Goal: Contribute content: Add original content to the website for others to see

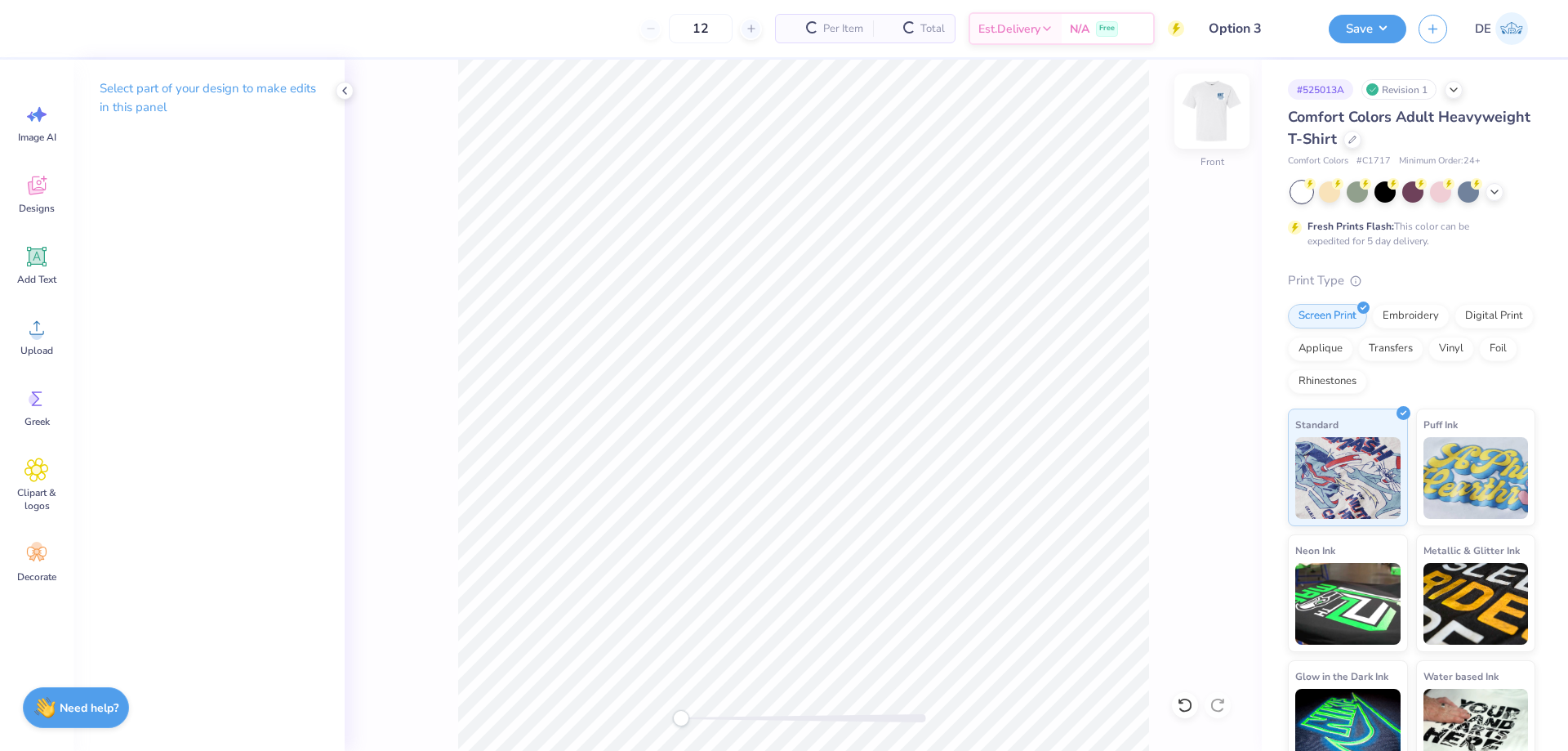
click at [1199, 128] on div at bounding box center [1212, 111] width 75 height 75
click at [1202, 112] on img at bounding box center [1212, 111] width 66 height 66
click at [1213, 114] on img at bounding box center [1212, 111] width 66 height 66
click at [32, 346] on span "Upload" at bounding box center [37, 350] width 33 height 13
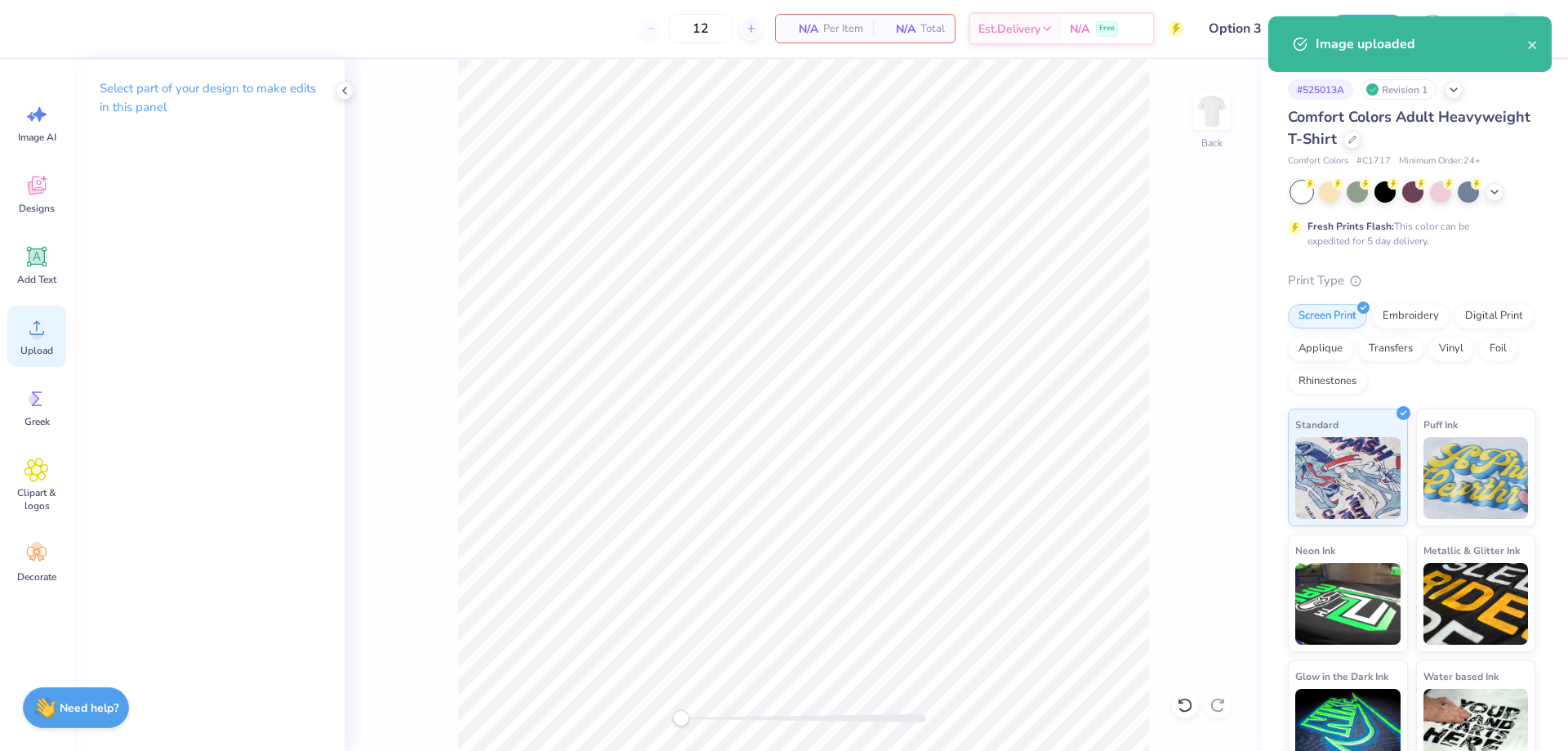
click at [21, 337] on div "Upload" at bounding box center [36, 337] width 59 height 62
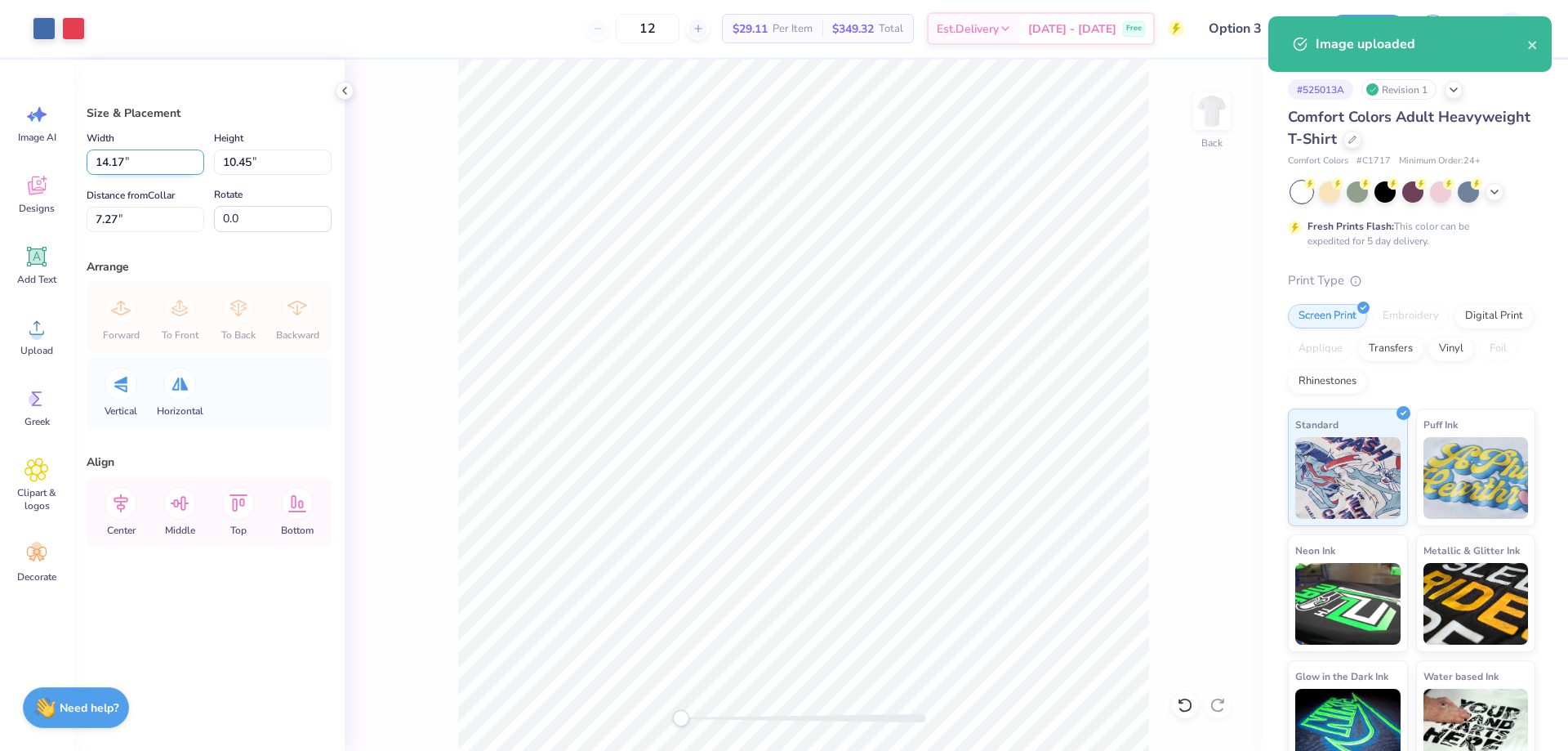
click at [135, 168] on input "14.17" at bounding box center [145, 162] width 117 height 25
type input "3.50"
type input "2.58"
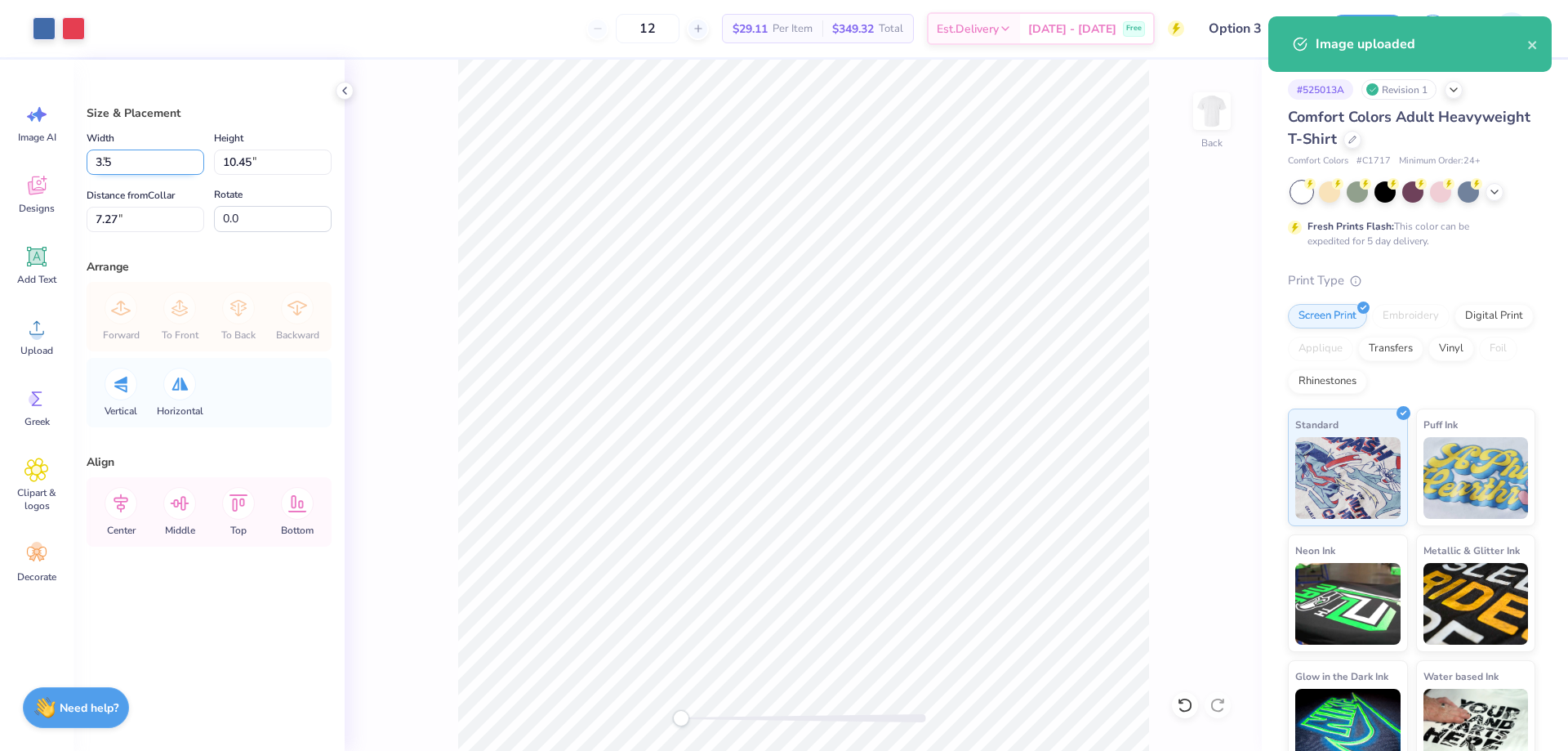
type input "11.21"
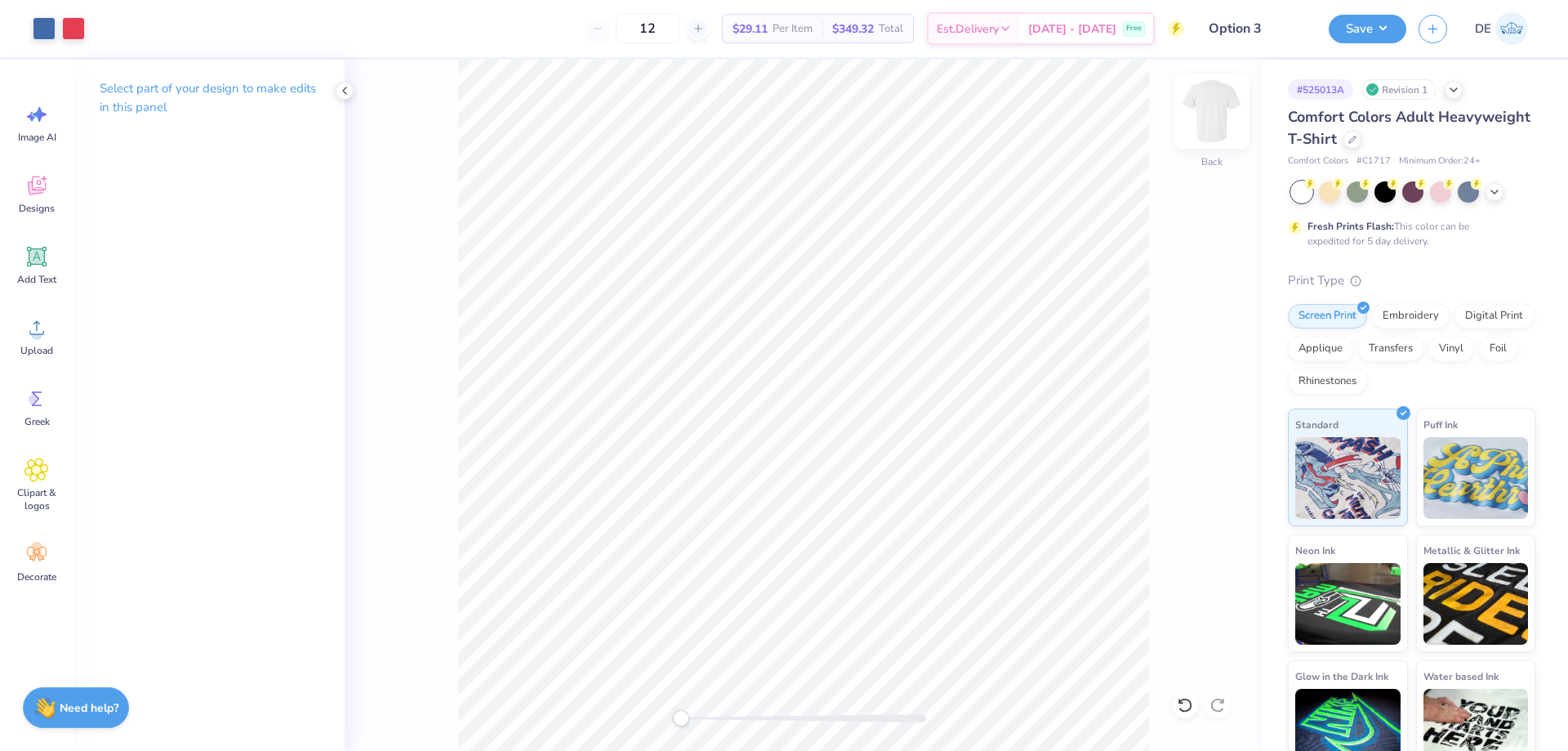
click at [1217, 112] on img at bounding box center [1212, 111] width 66 height 66
click at [39, 350] on span "Upload" at bounding box center [37, 350] width 33 height 13
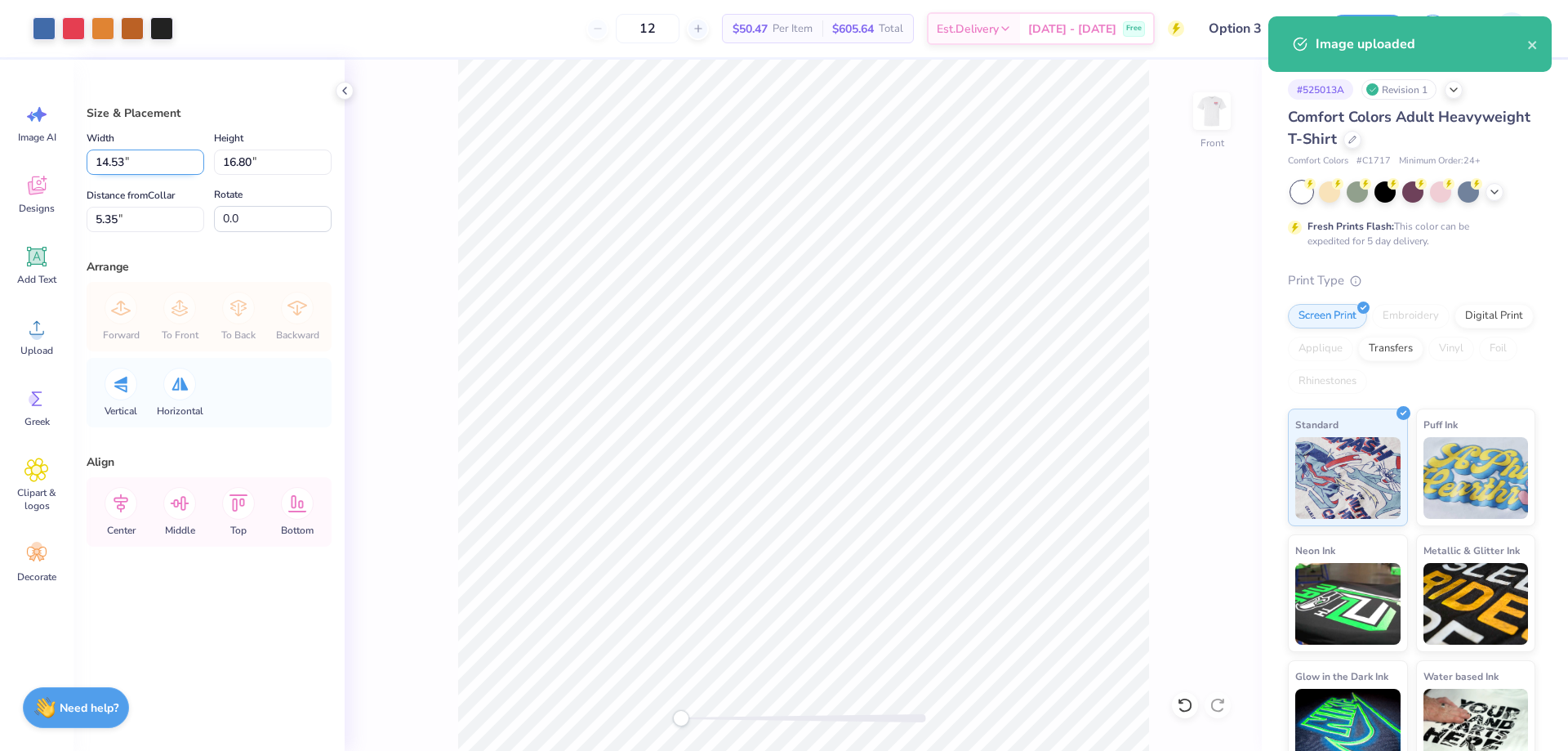
click at [114, 169] on input "14.53" at bounding box center [145, 162] width 117 height 25
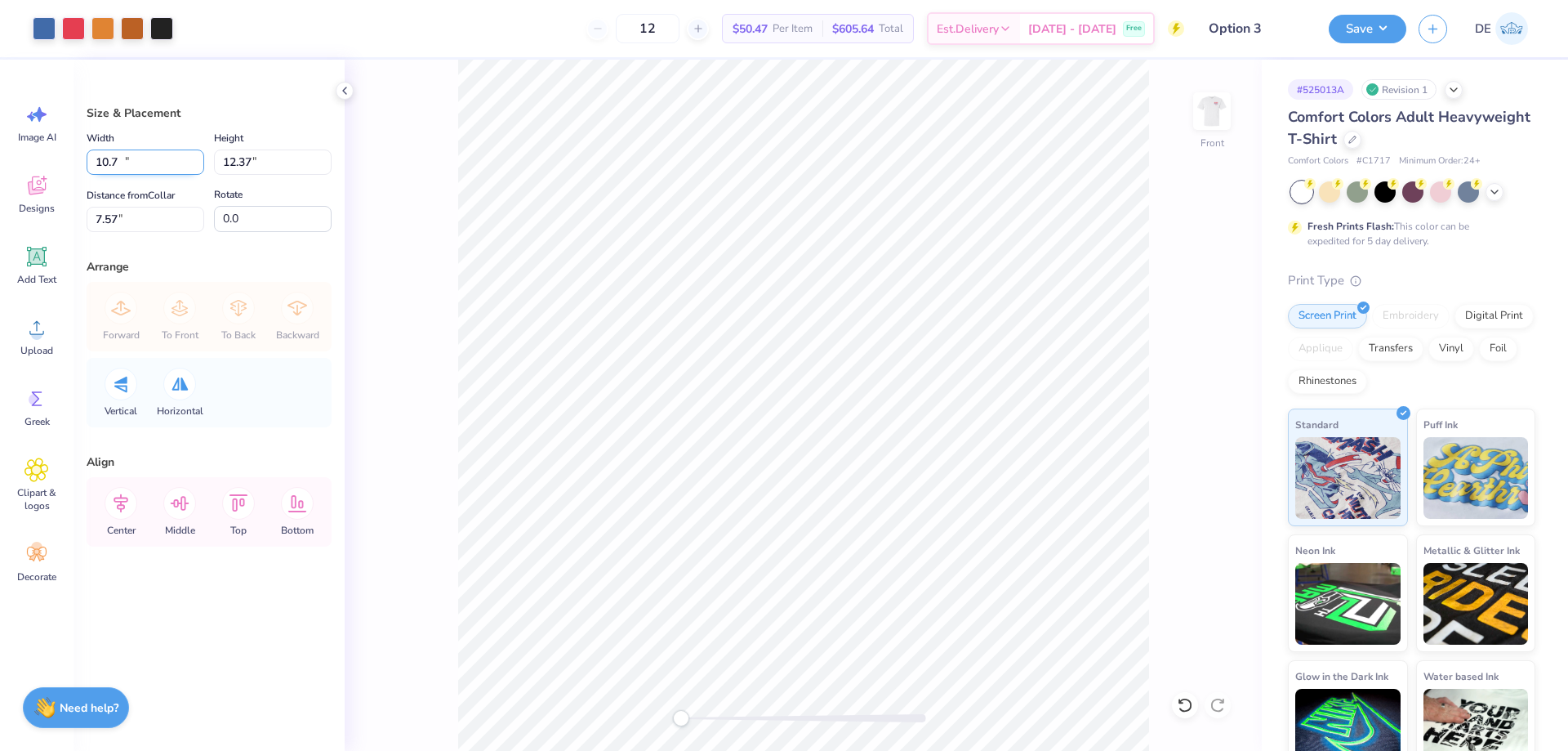
type input "10.70"
type input "12.37"
click at [247, 227] on input "0.0" at bounding box center [273, 219] width 117 height 26
click at [148, 224] on input "7.57" at bounding box center [145, 219] width 117 height 25
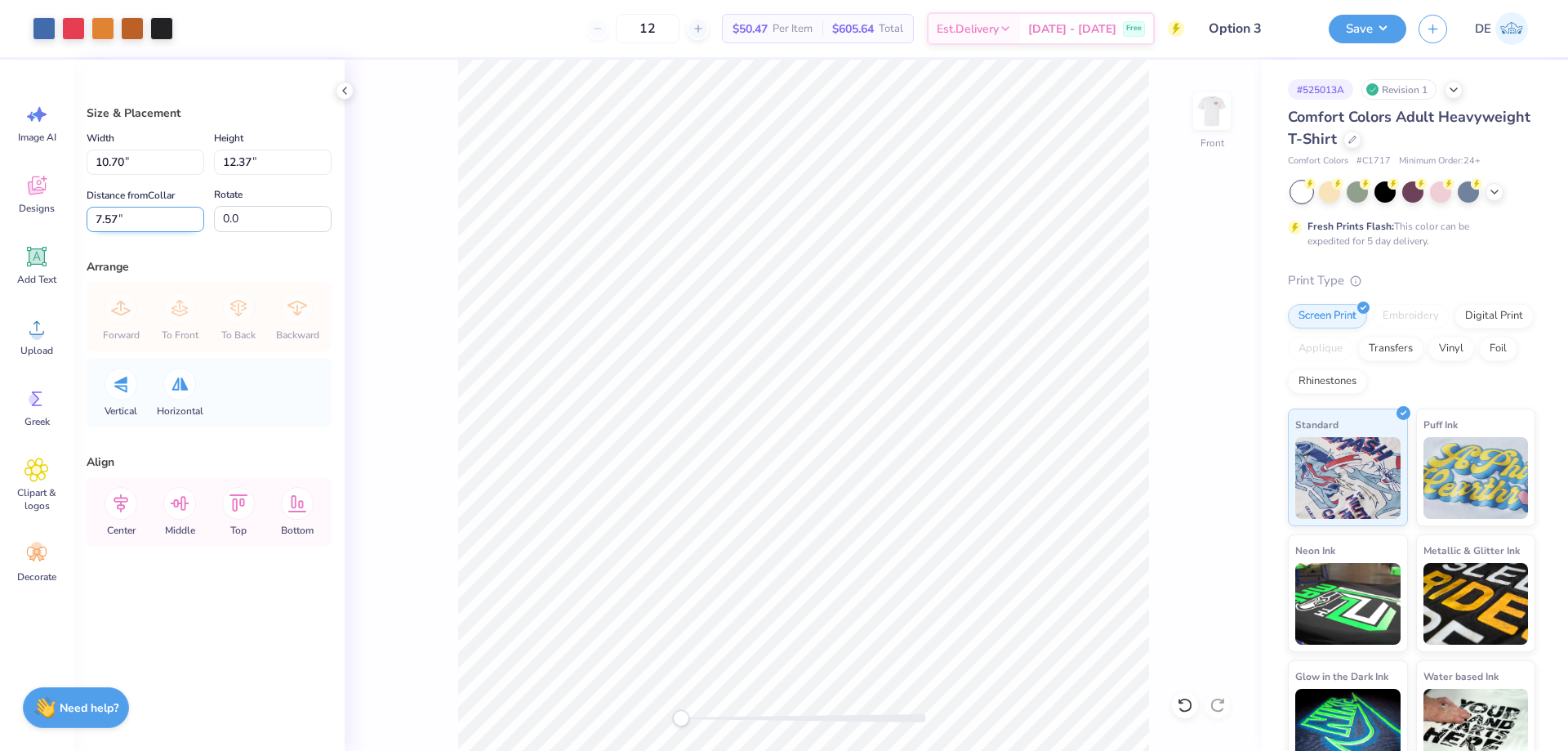
click at [148, 224] on input "7.57" at bounding box center [145, 219] width 117 height 25
type input "3"
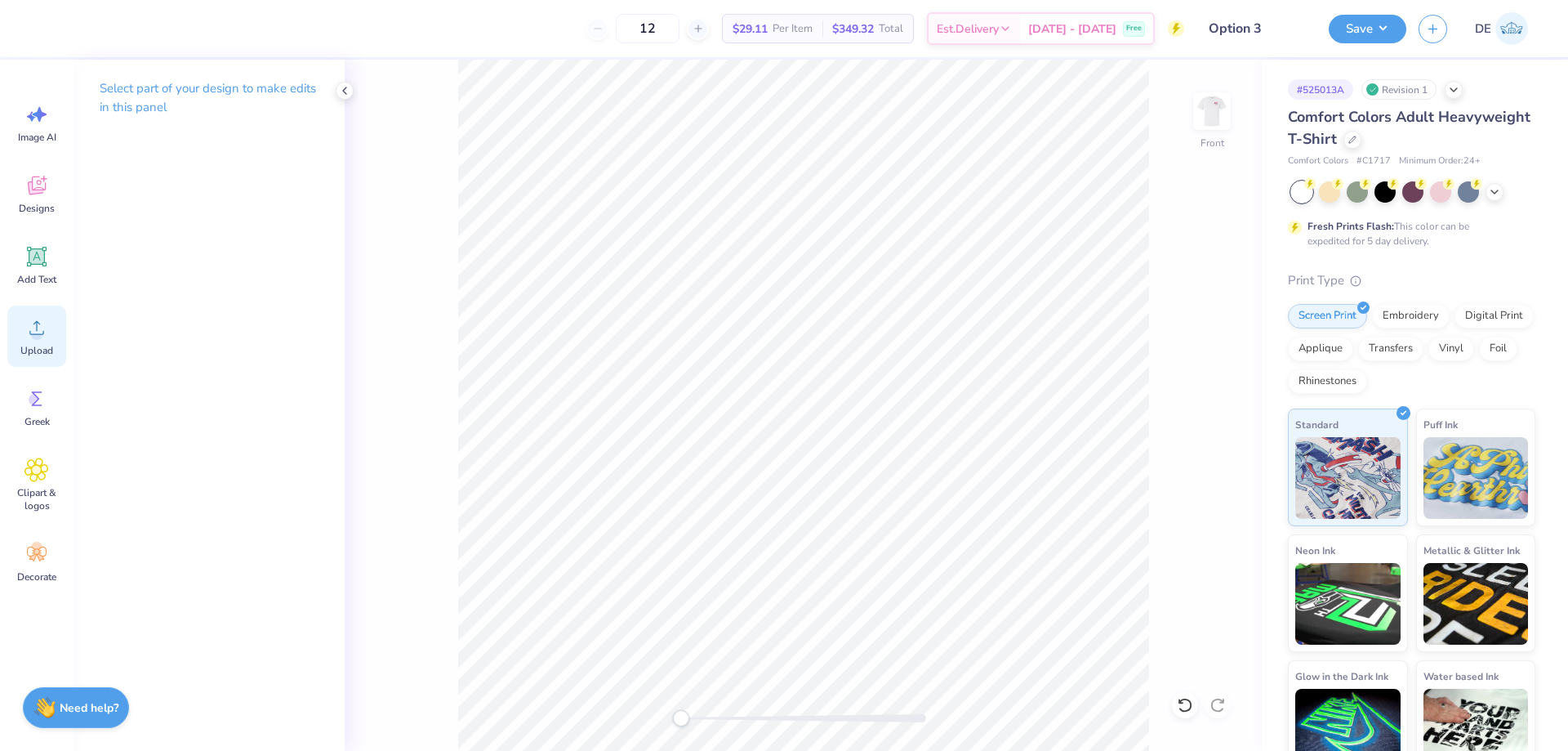
click at [34, 315] on icon at bounding box center [37, 327] width 25 height 25
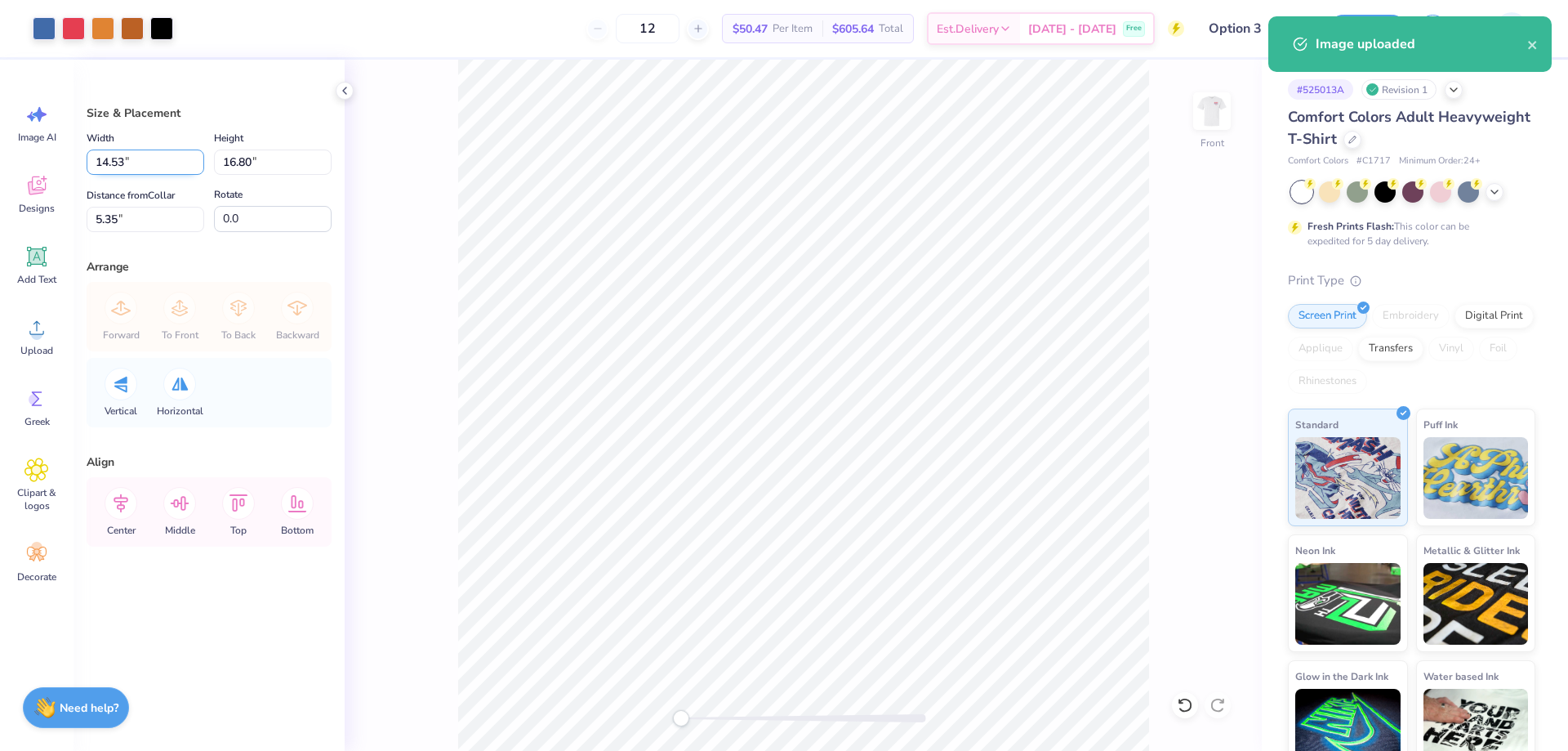
click at [114, 169] on input "14.53" at bounding box center [145, 162] width 117 height 25
type input "1"
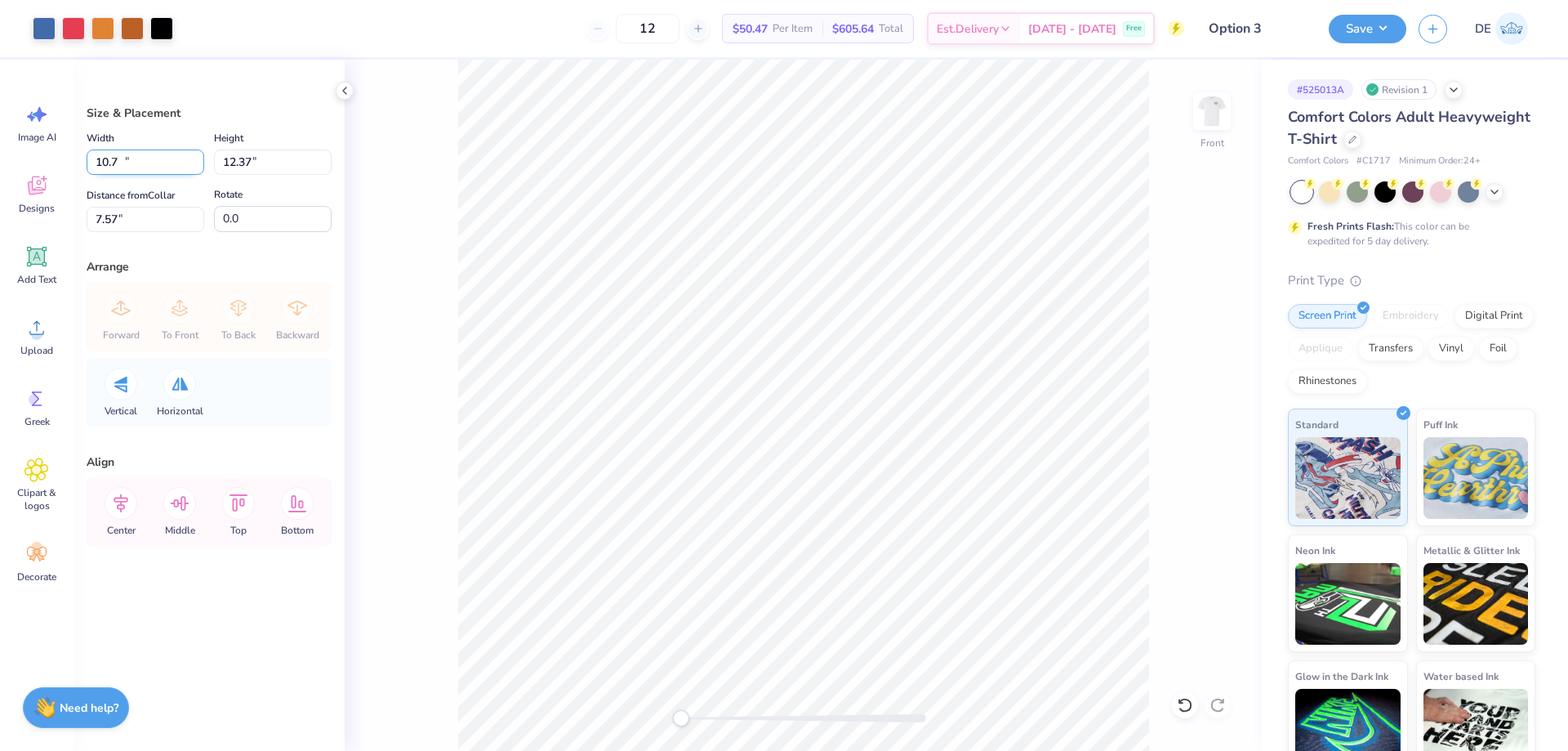
type input "10.70"
type input "12.37"
click at [159, 225] on input "7.57" at bounding box center [145, 219] width 117 height 25
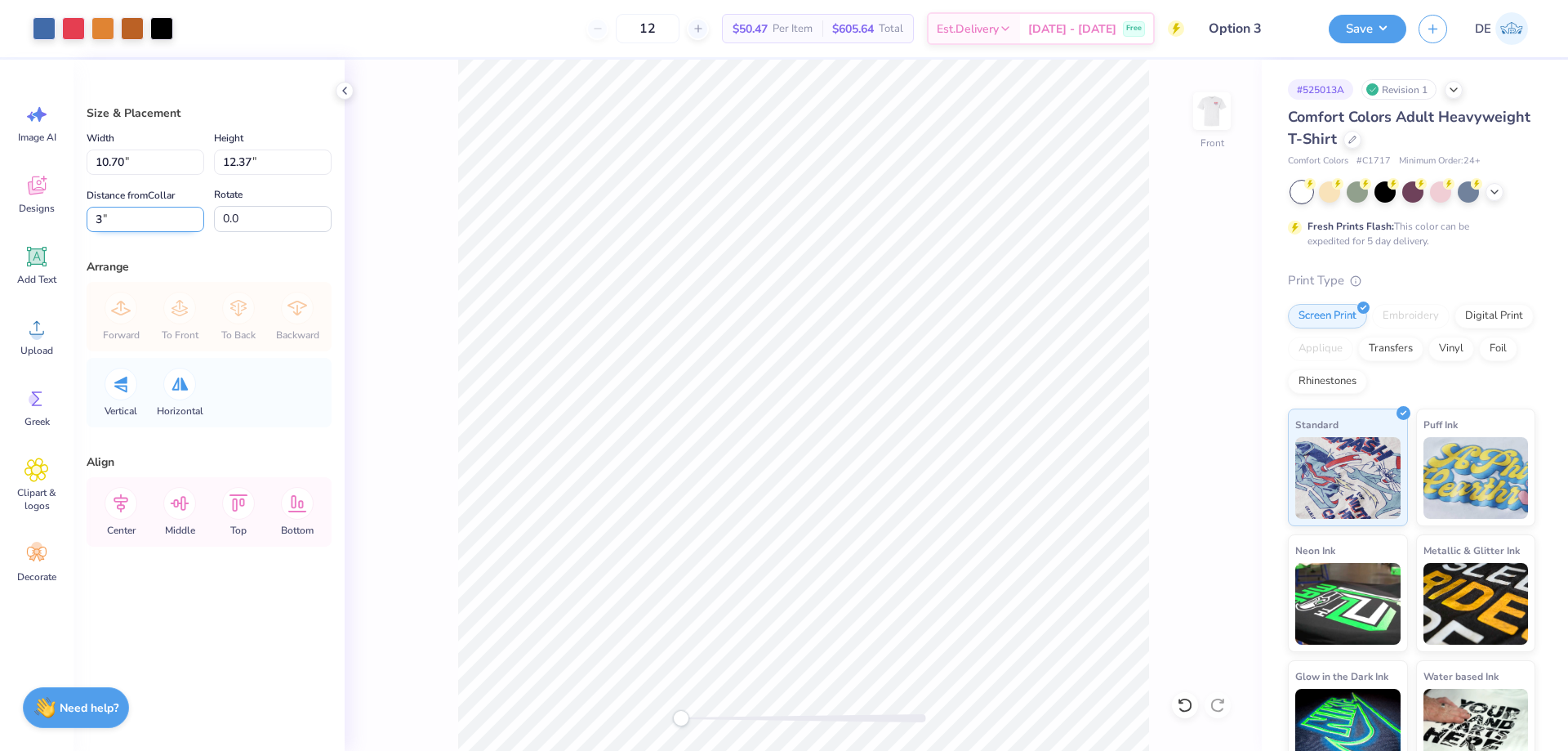
type input "3"
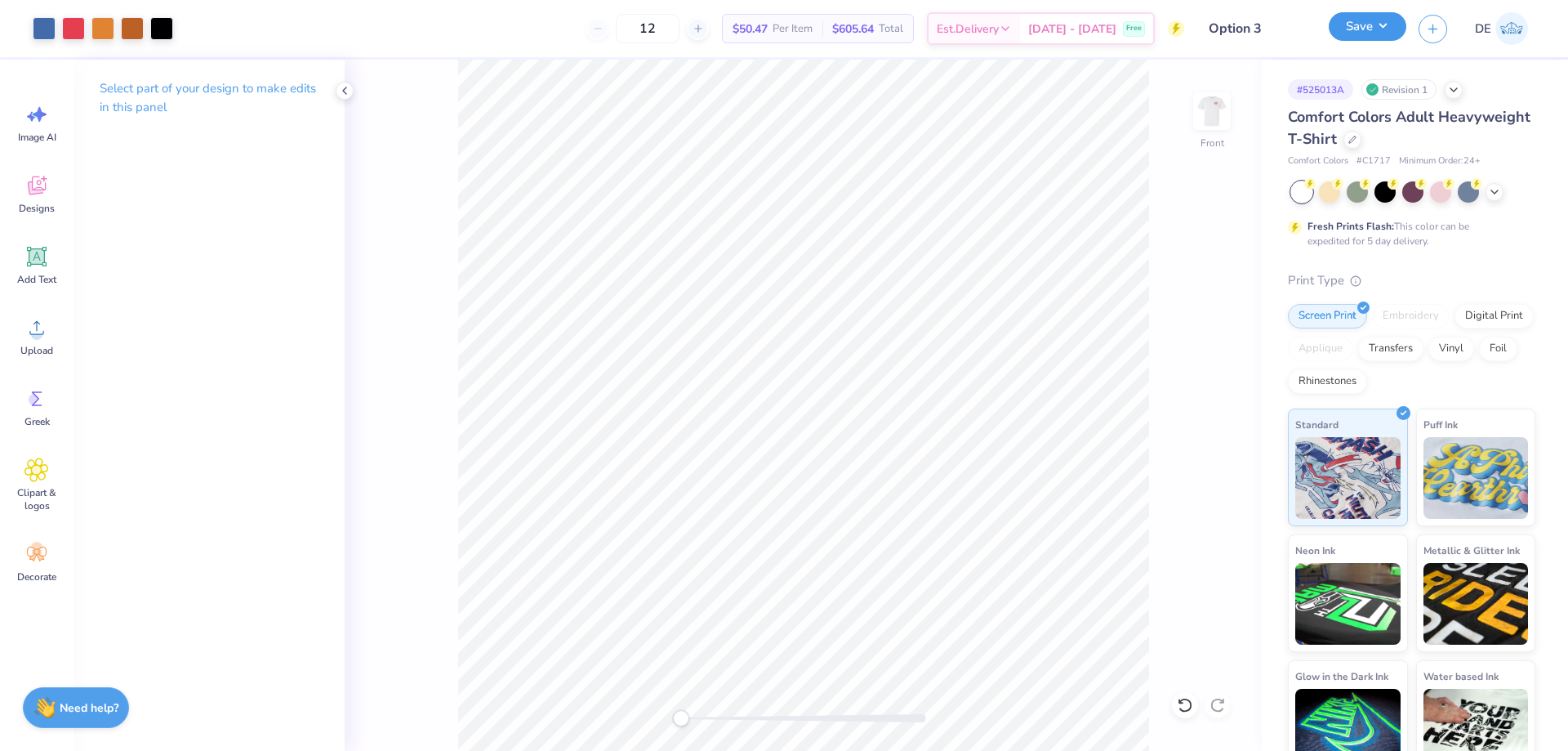
click at [1344, 25] on button "Save" at bounding box center [1367, 26] width 77 height 29
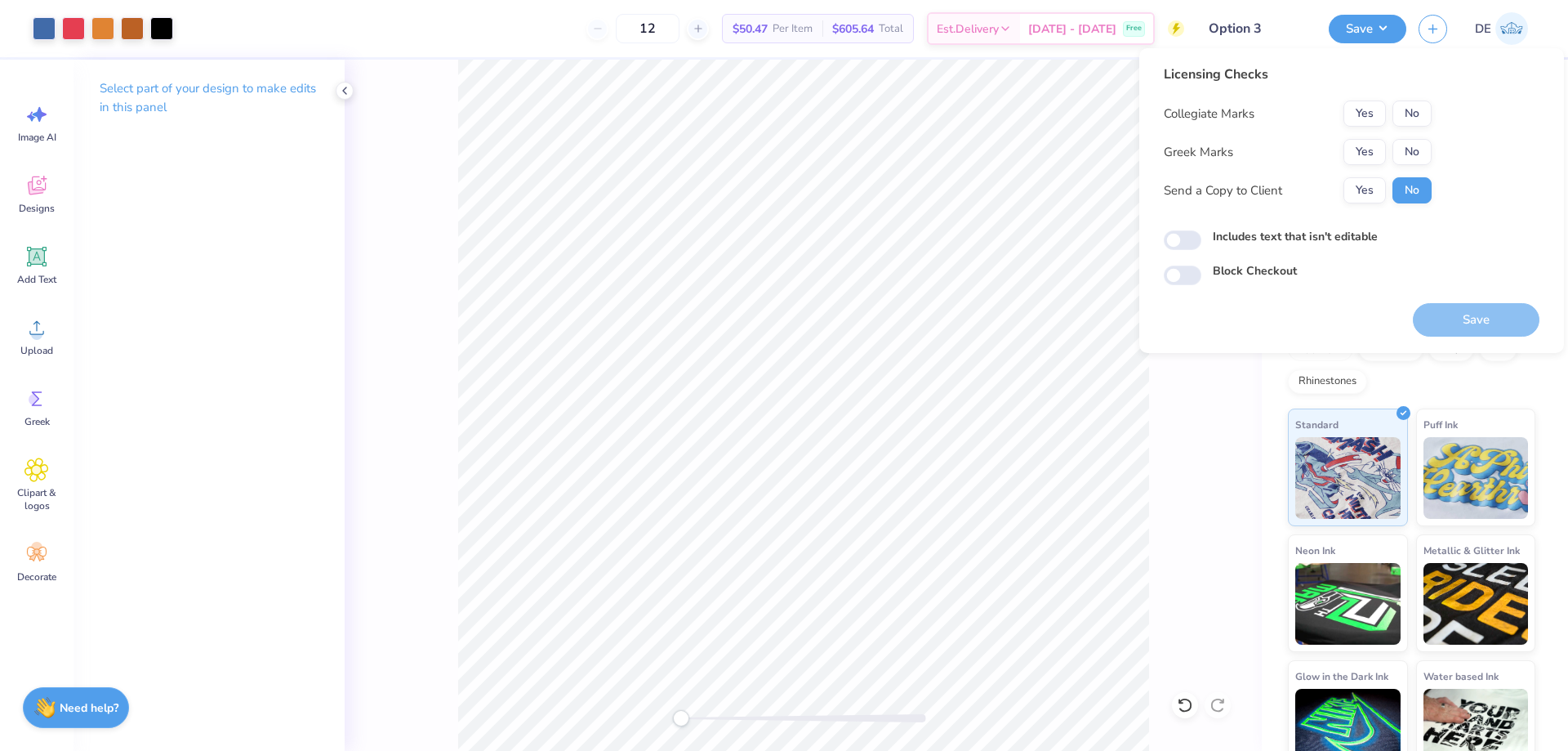
click at [1355, 165] on div "Collegiate Marks Yes No Greek Marks Yes No Send a Copy to Client Yes No" at bounding box center [1298, 152] width 268 height 103
click at [1369, 139] on button "Yes" at bounding box center [1364, 152] width 43 height 26
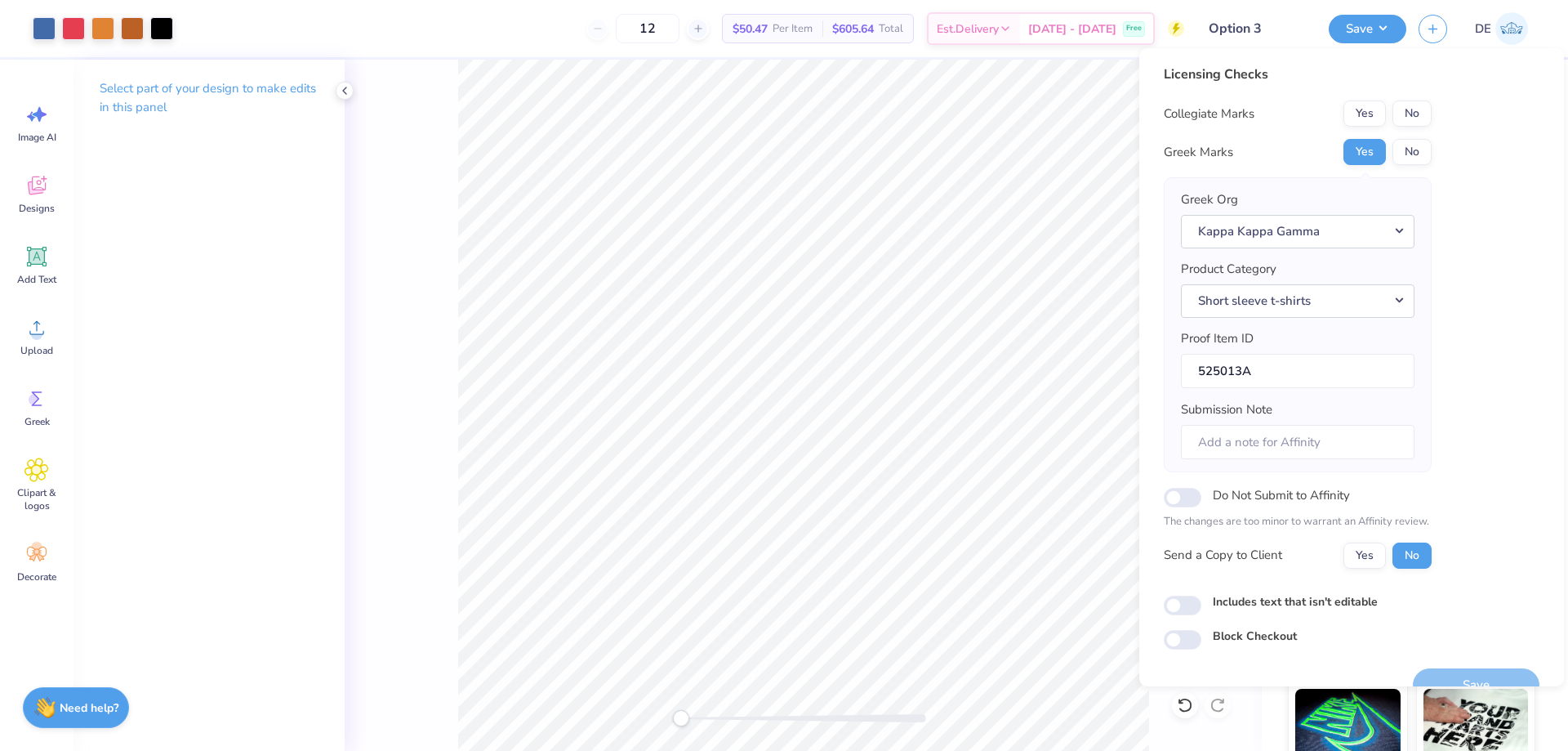
click at [1417, 95] on div "Licensing Checks Collegiate Marks Yes No Greek Marks Yes No Greek Org Kappa Kap…" at bounding box center [1298, 323] width 268 height 517
click at [1418, 113] on button "No" at bounding box center [1411, 113] width 39 height 26
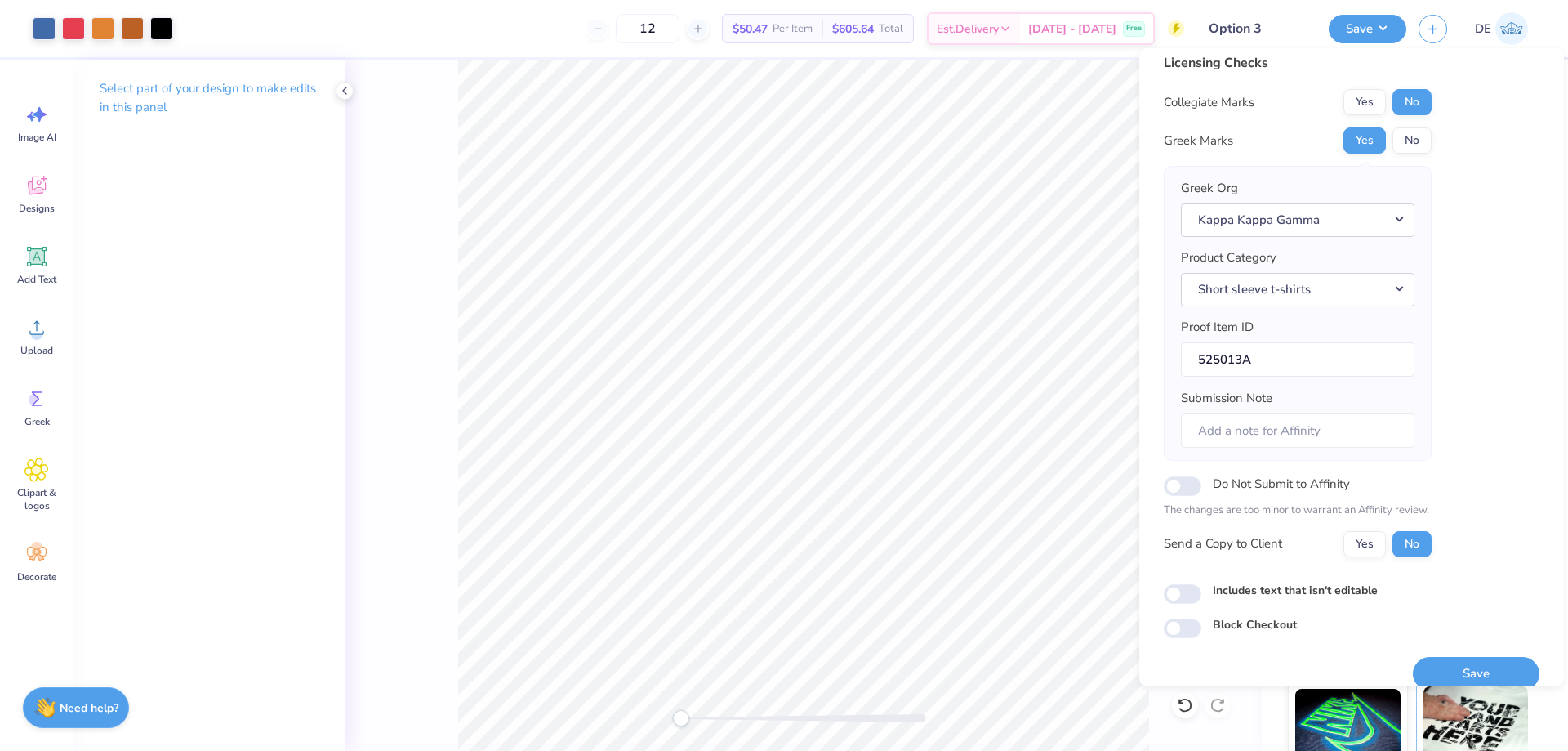
scroll to position [31, 0]
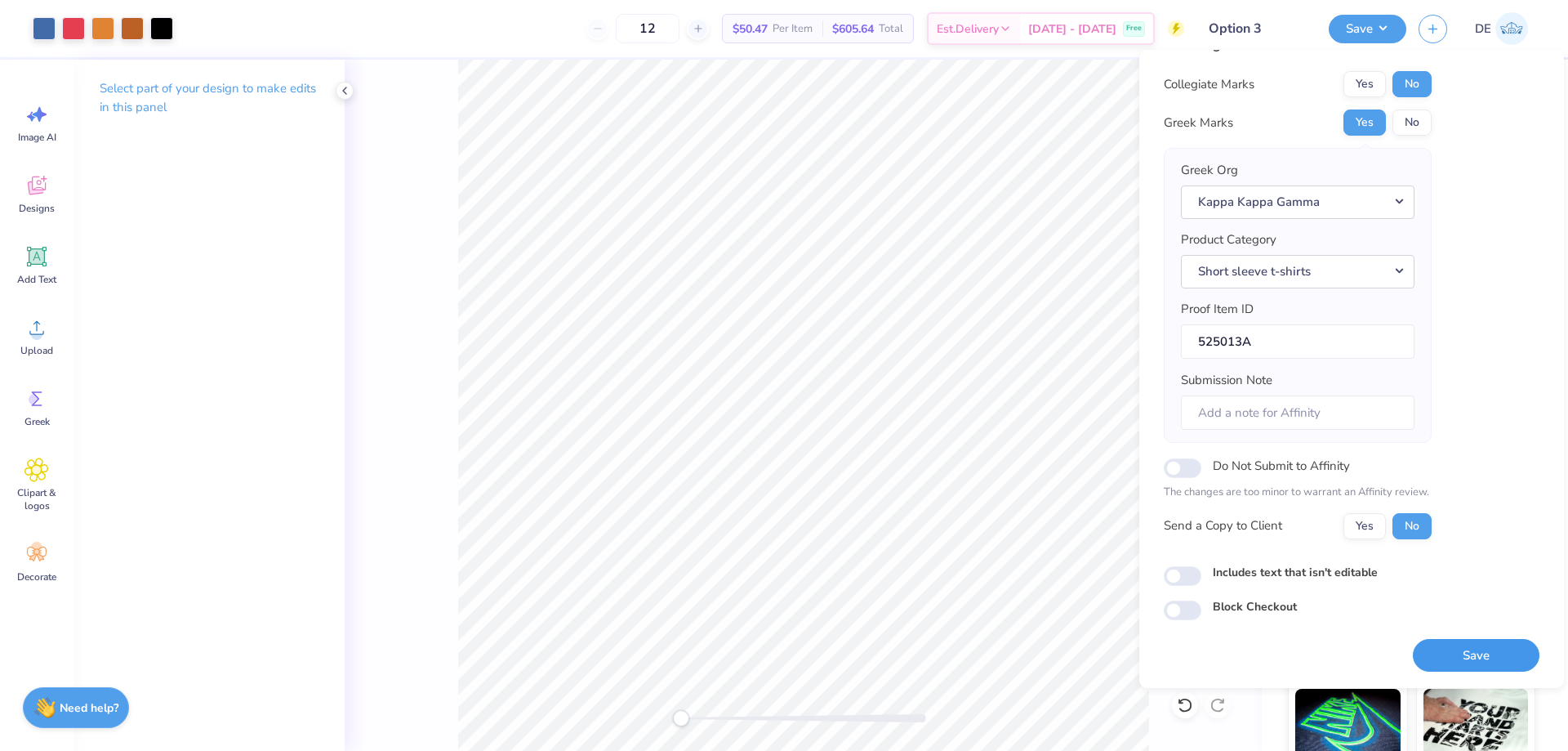
click at [1464, 666] on button "Save" at bounding box center [1476, 656] width 126 height 34
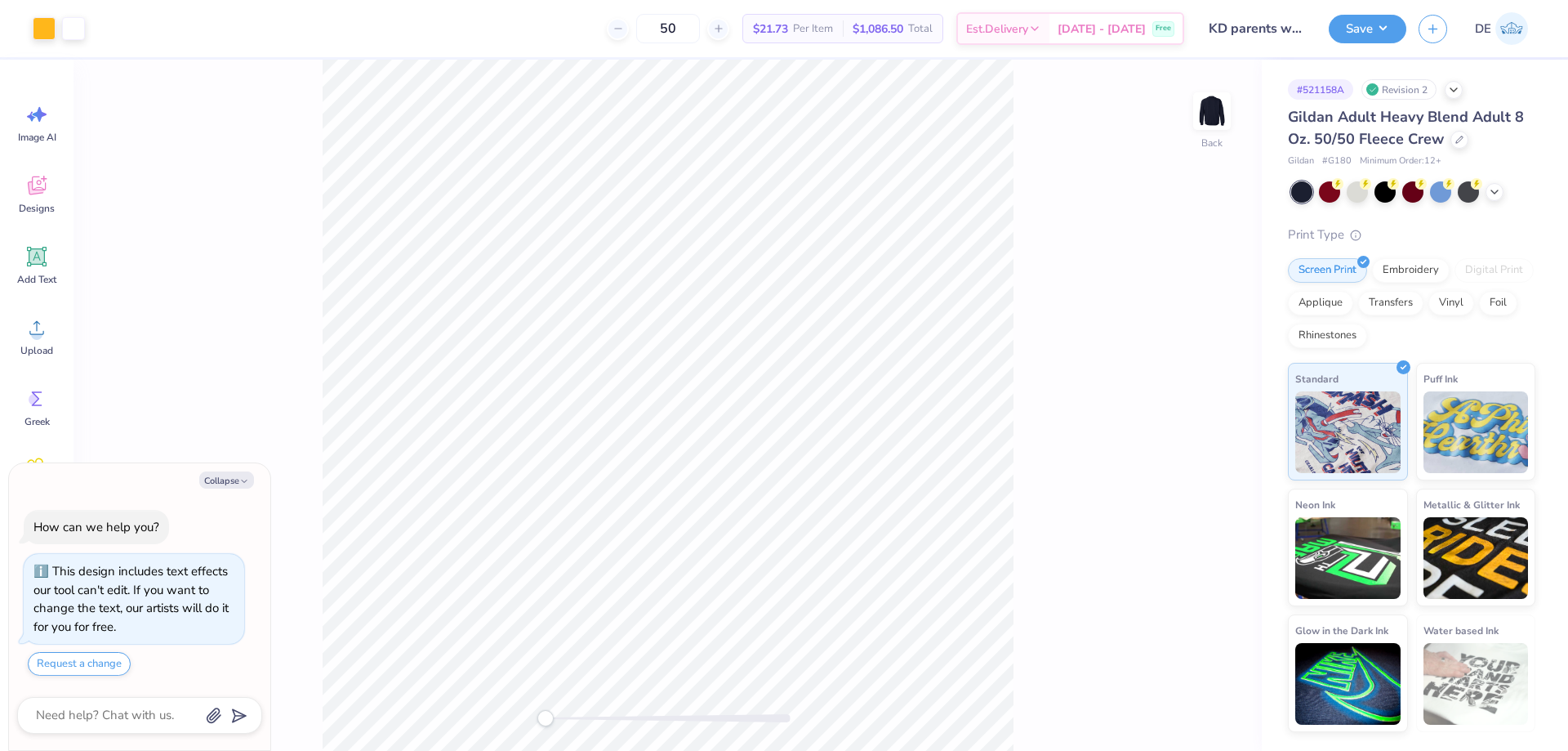
type textarea "x"
